Goal: Find specific page/section: Find specific page/section

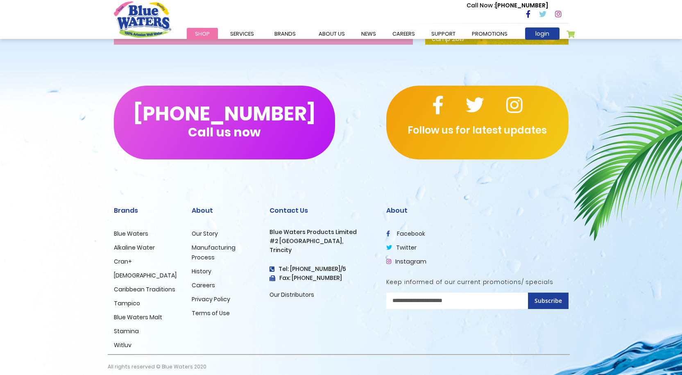
scroll to position [1335, 0]
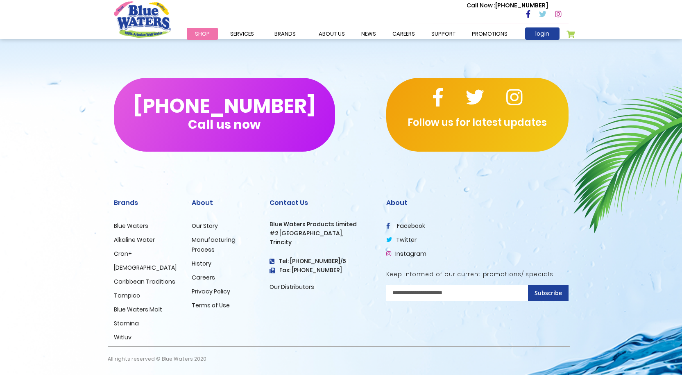
click at [210, 275] on link "Careers" at bounding box center [203, 277] width 23 height 8
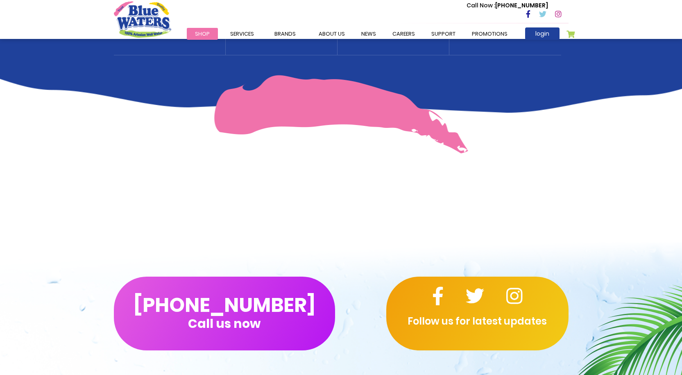
scroll to position [555, 0]
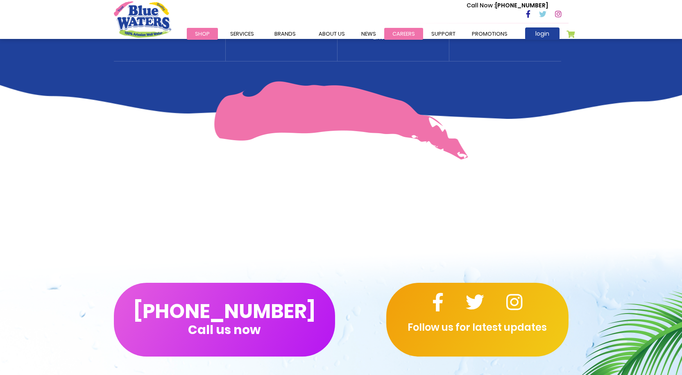
click at [407, 34] on link "careers" at bounding box center [403, 34] width 39 height 12
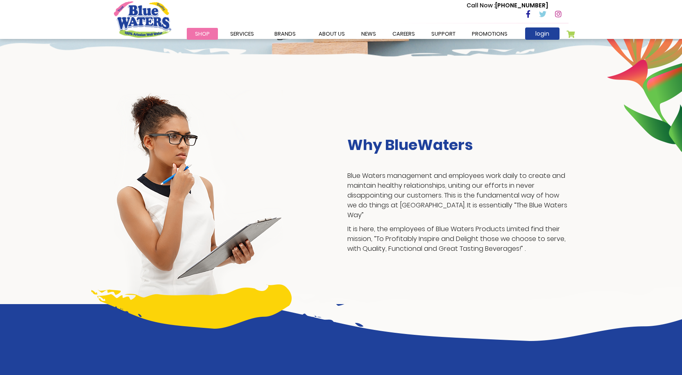
scroll to position [63, 0]
